Goal: Task Accomplishment & Management: Manage account settings

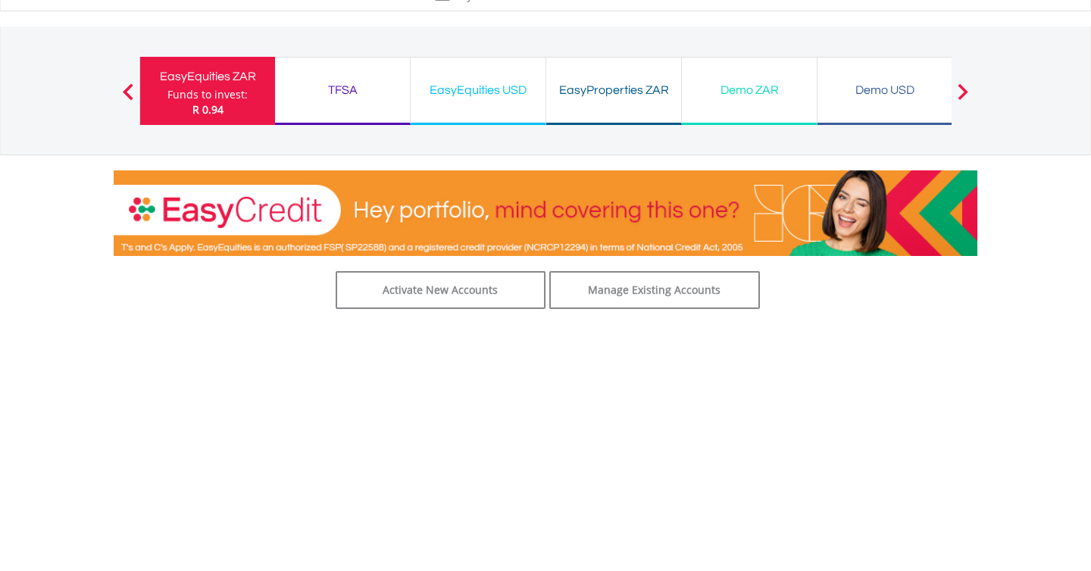
scroll to position [57, 0]
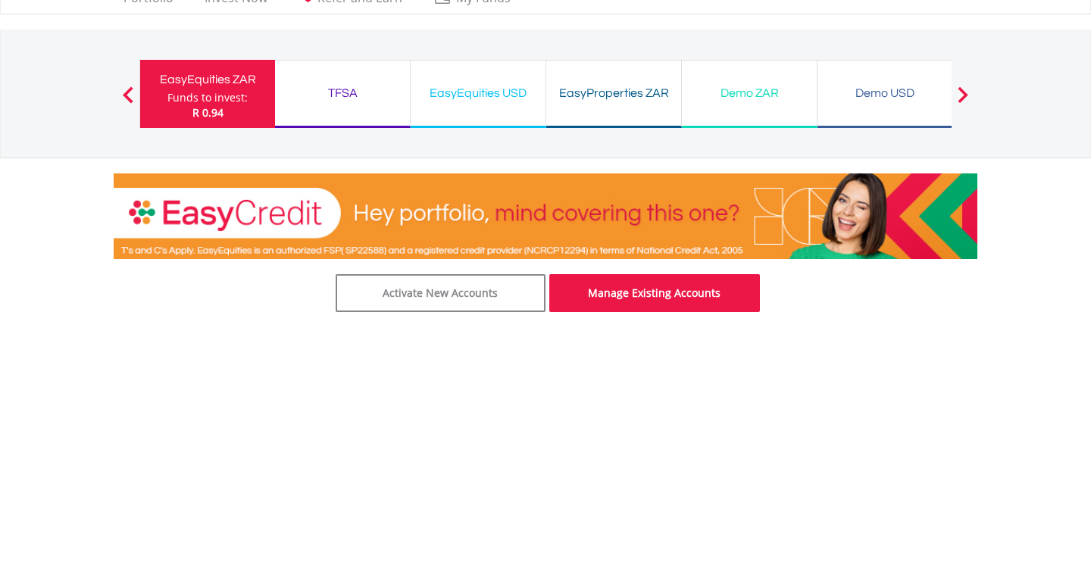
click at [601, 304] on link "Manage Existing Accounts" at bounding box center [654, 293] width 211 height 38
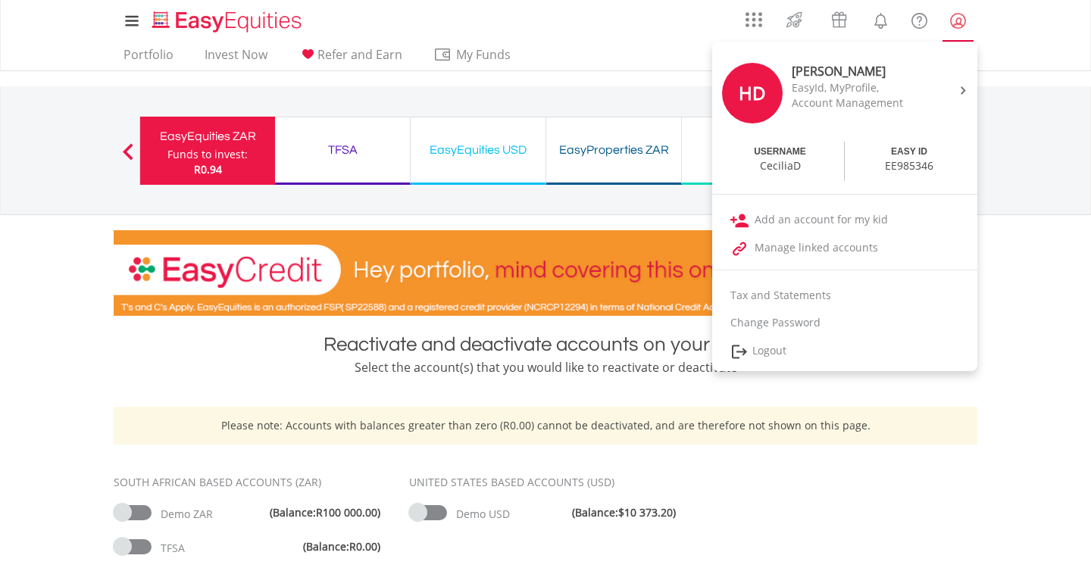
click at [964, 19] on lord-icon "My Profile" at bounding box center [957, 20] width 19 height 19
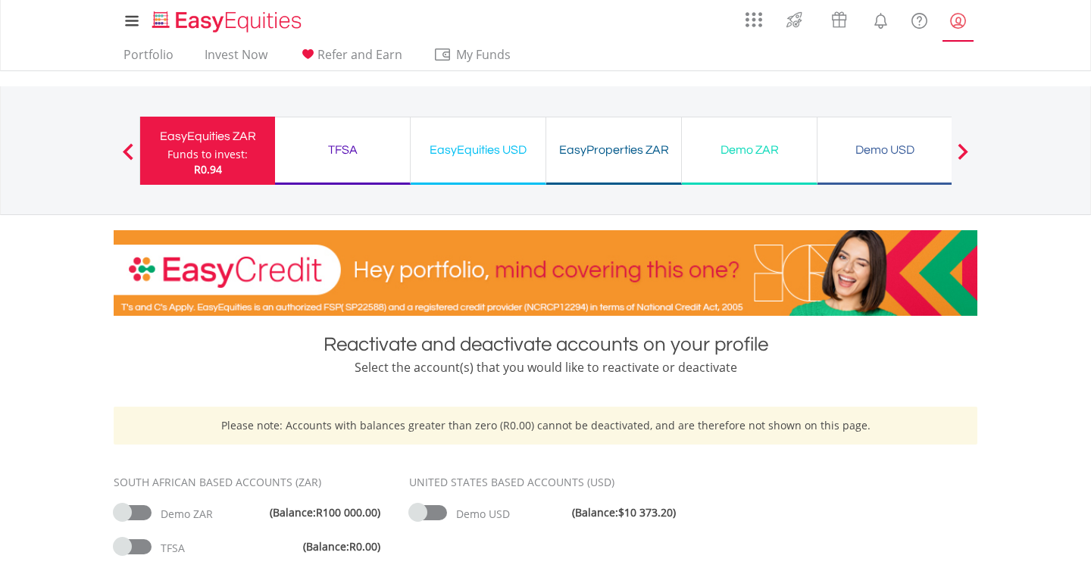
click at [964, 19] on lord-icon "My Profile" at bounding box center [957, 20] width 19 height 19
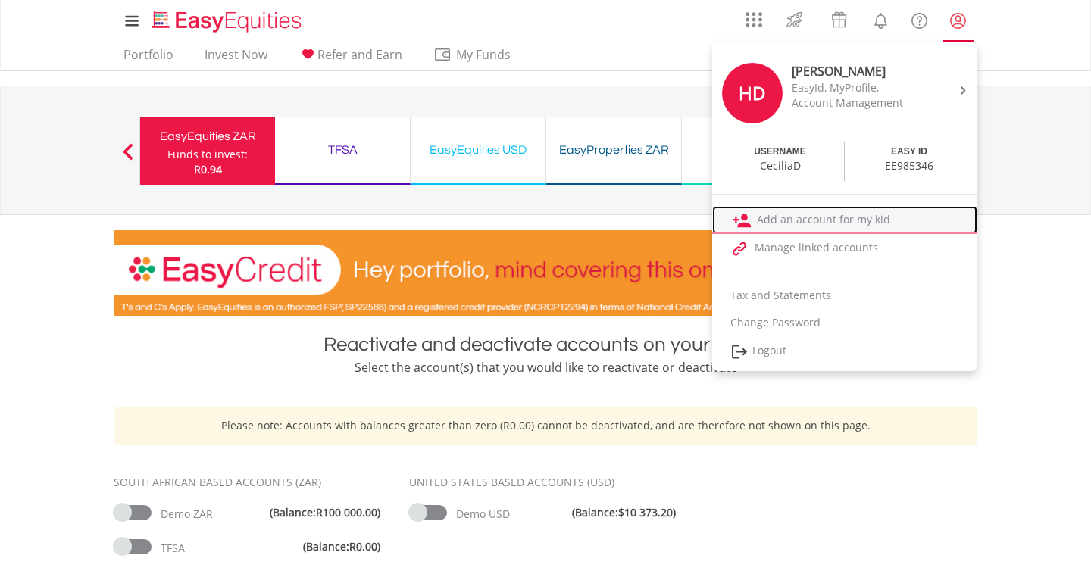
click at [788, 223] on link "Add an account for my kid" at bounding box center [844, 220] width 265 height 28
